Goal: Task Accomplishment & Management: Manage account settings

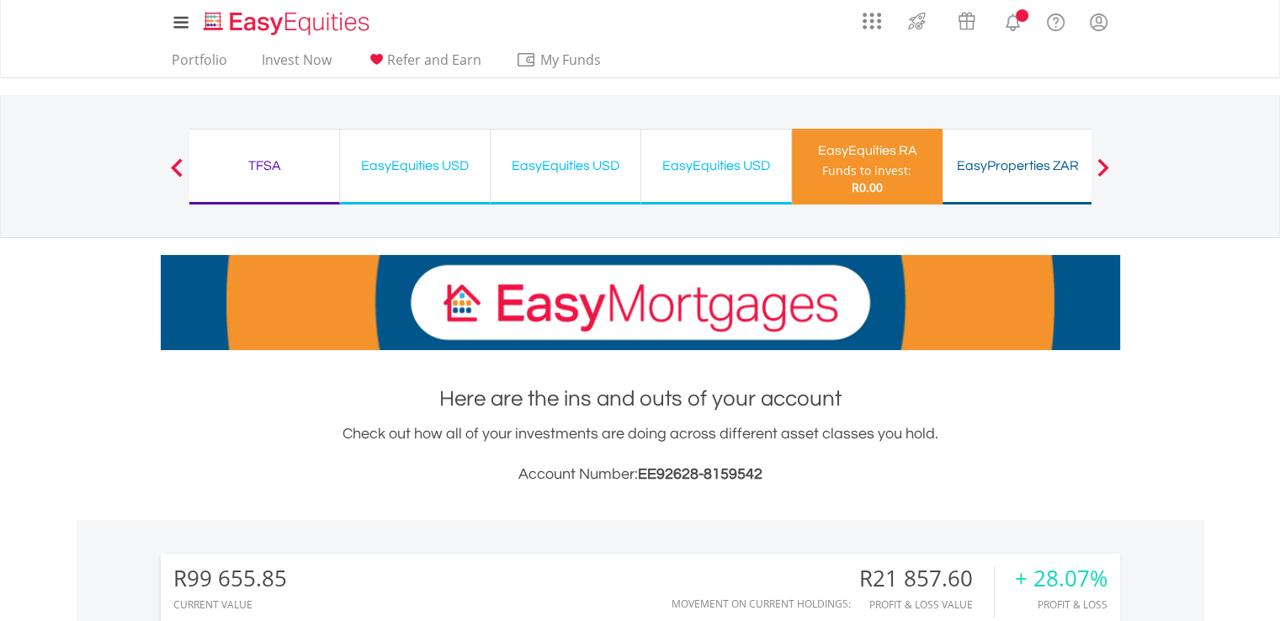
scroll to position [162, 320]
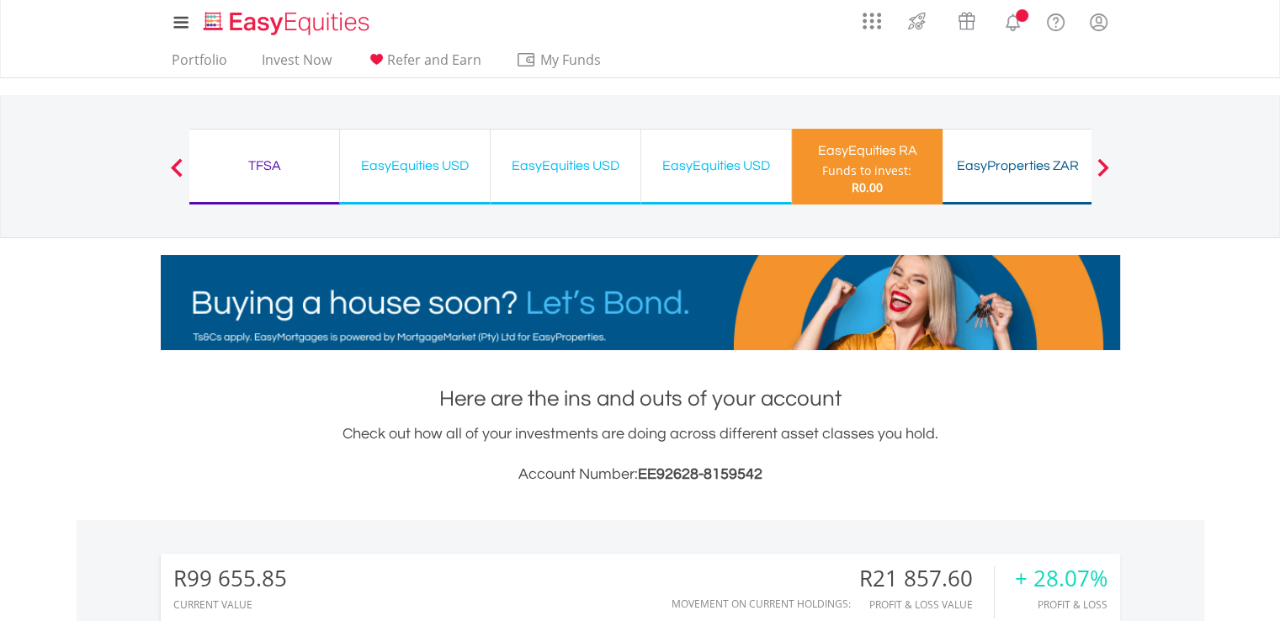
click at [1233, 189] on nav "Previous EasyEquities ZAR Funds to invest: R0.00 TFSA Funds to invest: R0.00 Ea…" at bounding box center [640, 166] width 1280 height 143
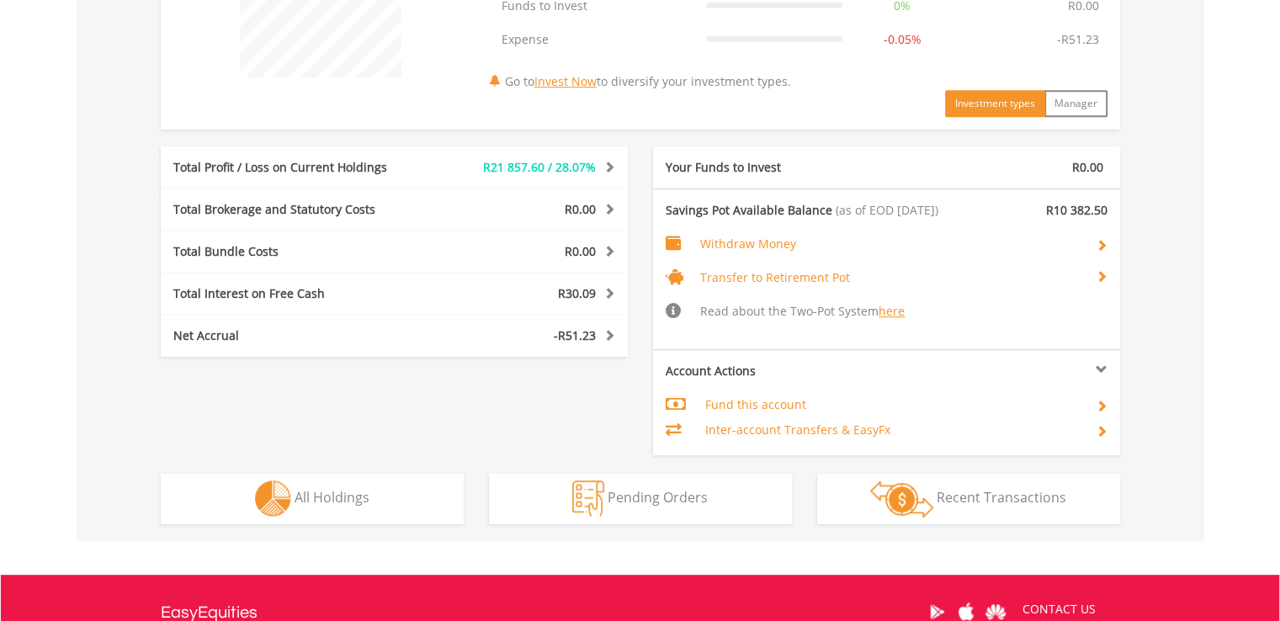
scroll to position [741, 0]
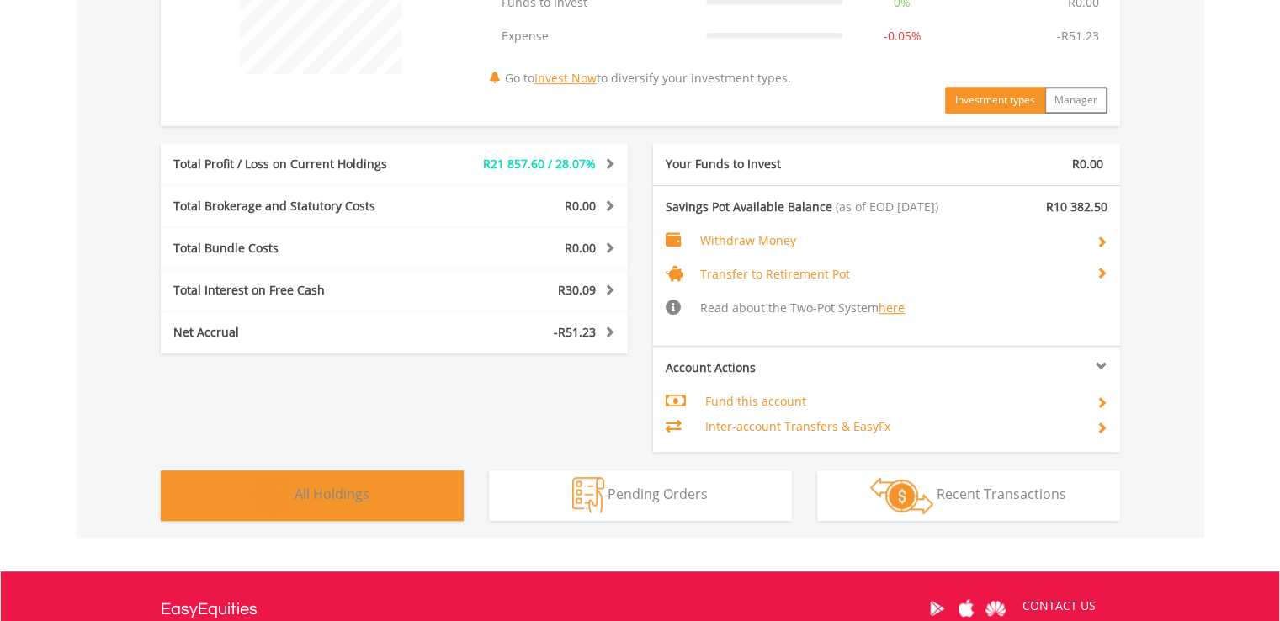
click at [422, 493] on button "Holdings All Holdings" at bounding box center [312, 495] width 303 height 50
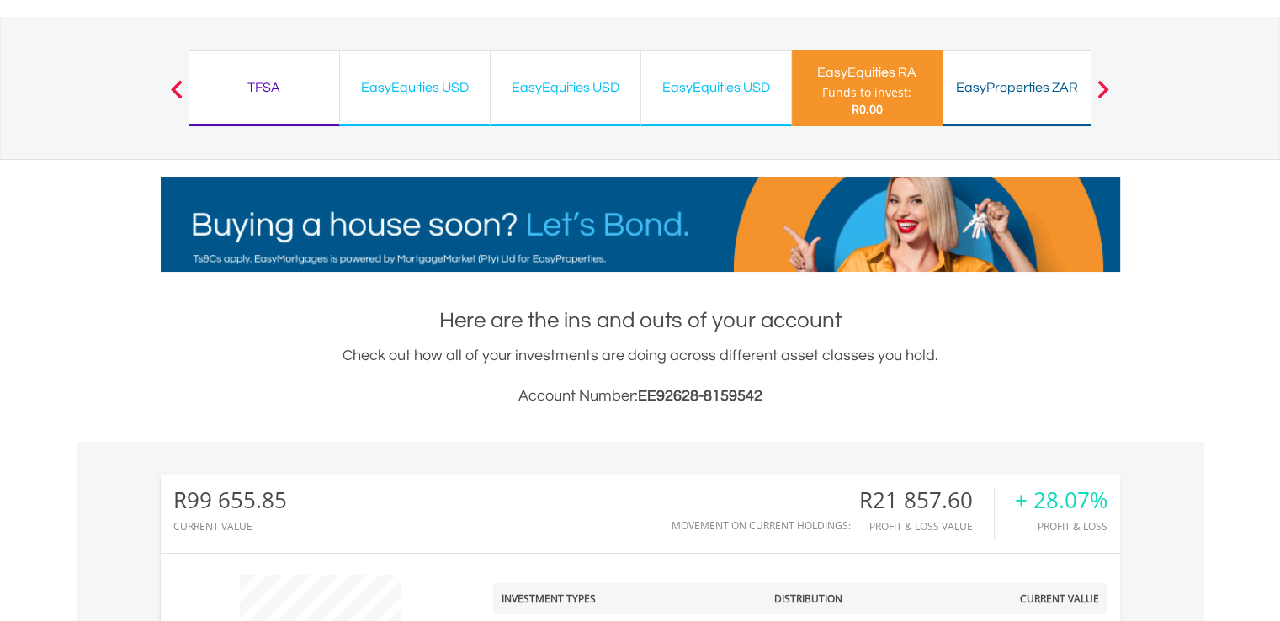
scroll to position [0, 0]
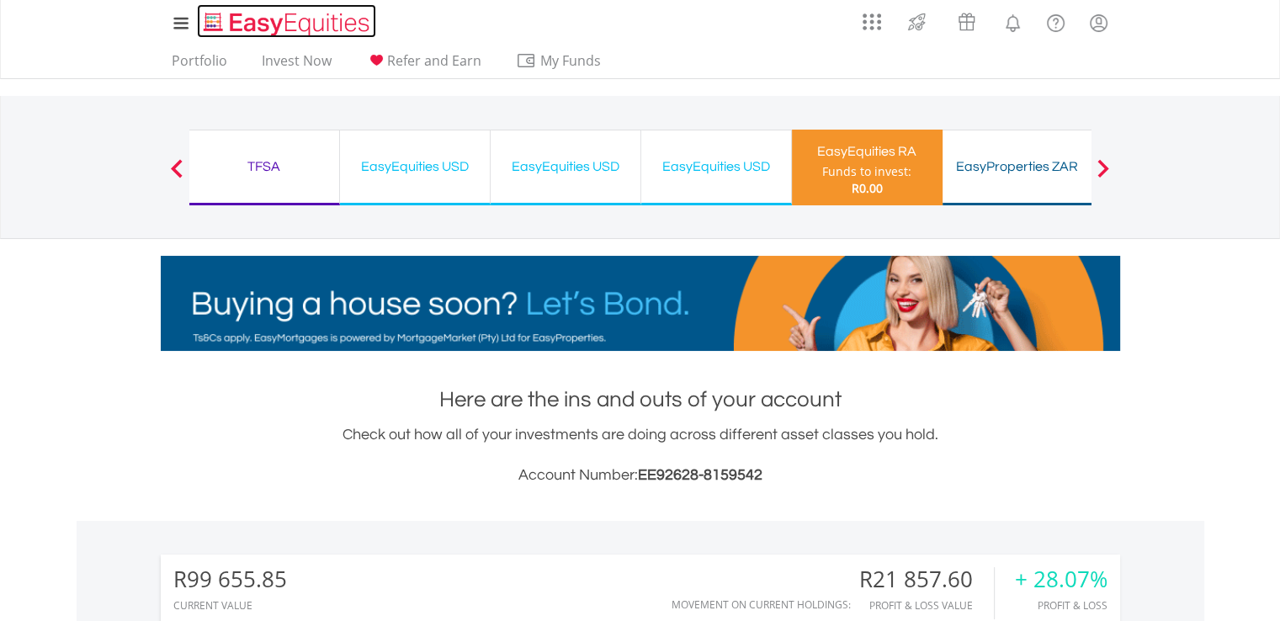
click at [305, 21] on img "Home page" at bounding box center [288, 24] width 176 height 28
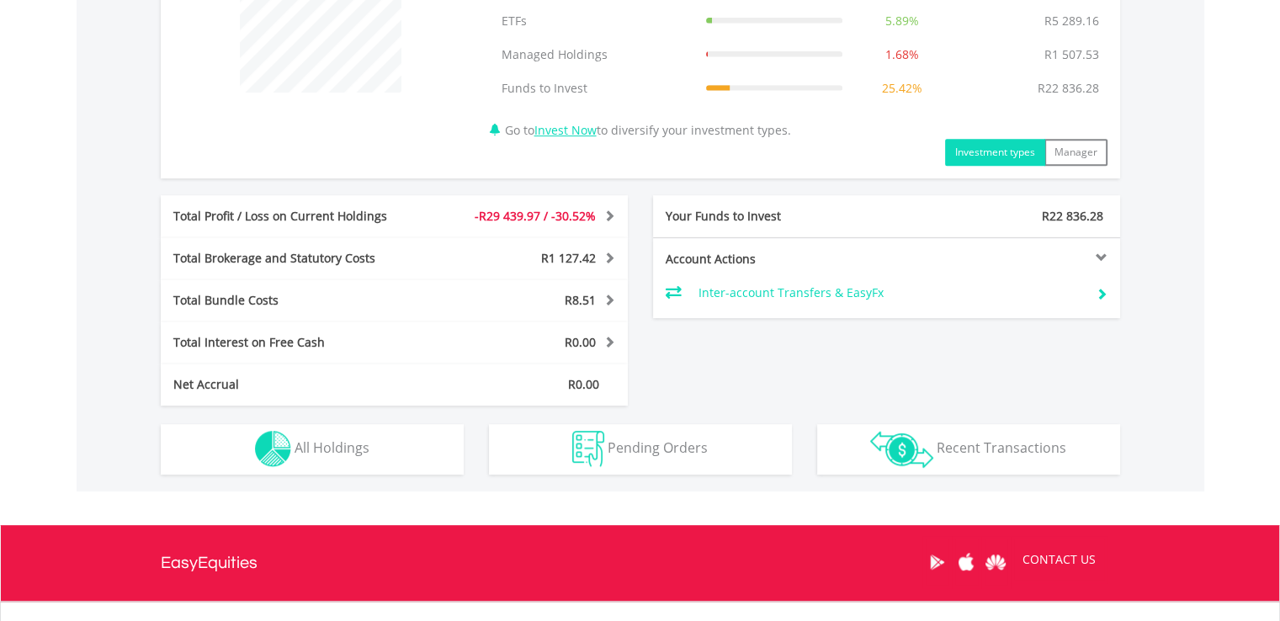
scroll to position [162, 320]
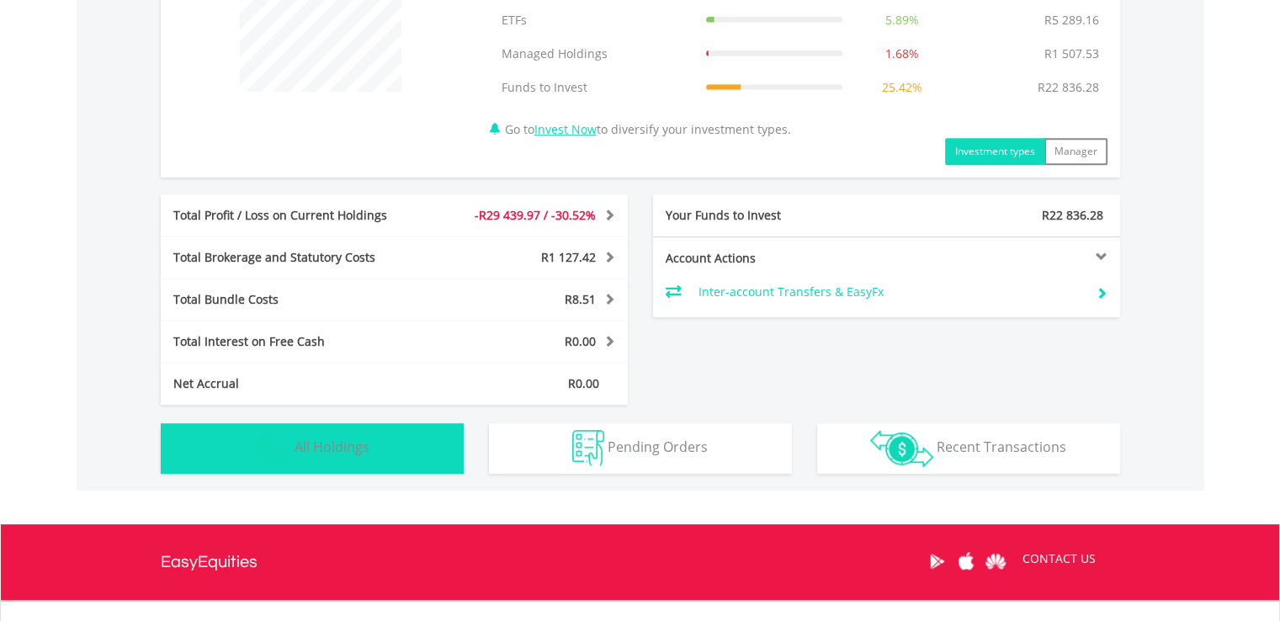
click at [334, 442] on span "All Holdings" at bounding box center [331, 446] width 75 height 19
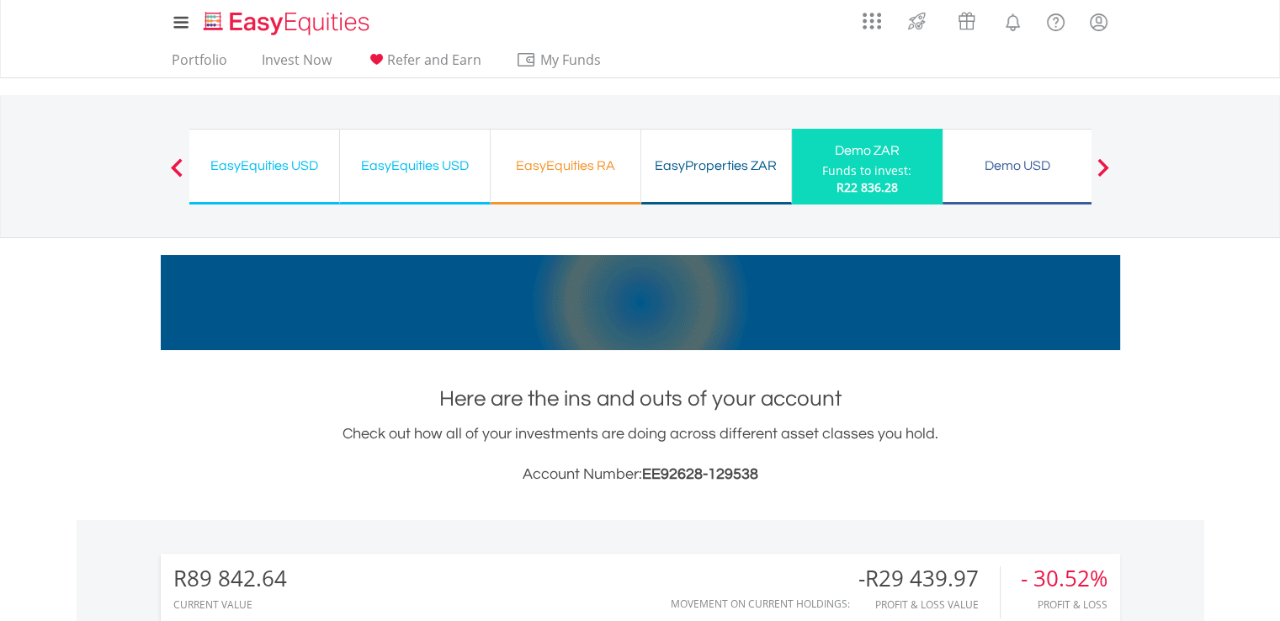
scroll to position [0, 0]
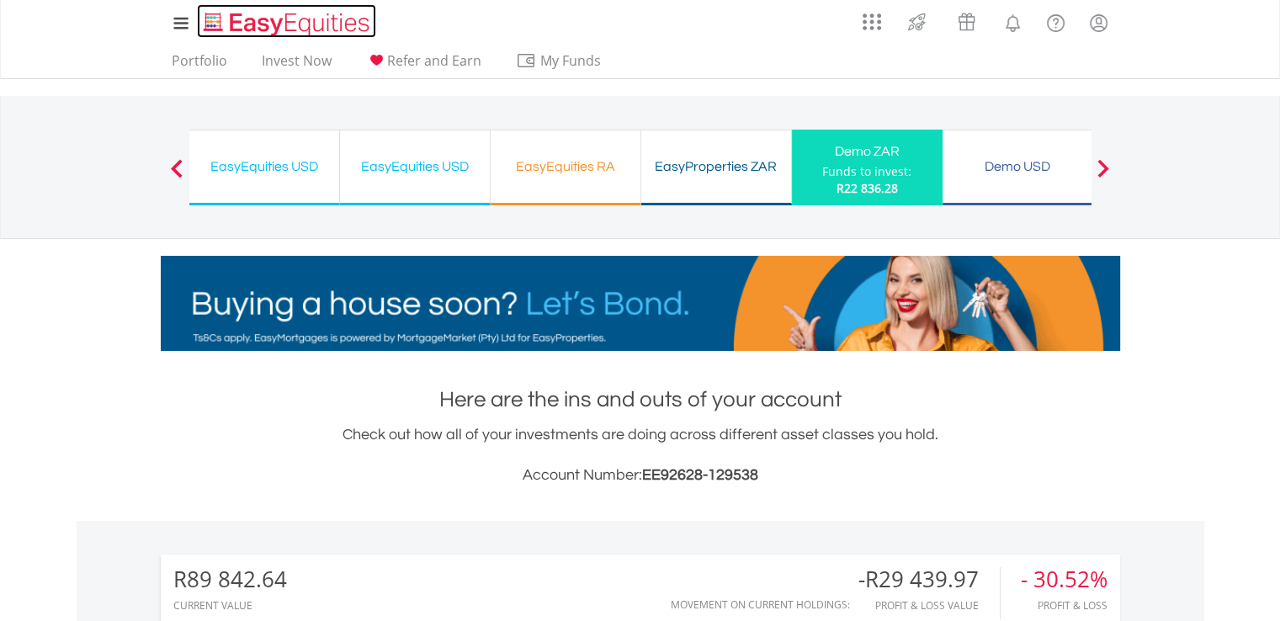
click at [307, 18] on img "Home page" at bounding box center [288, 24] width 176 height 28
